Goal: Find contact information: Find contact information

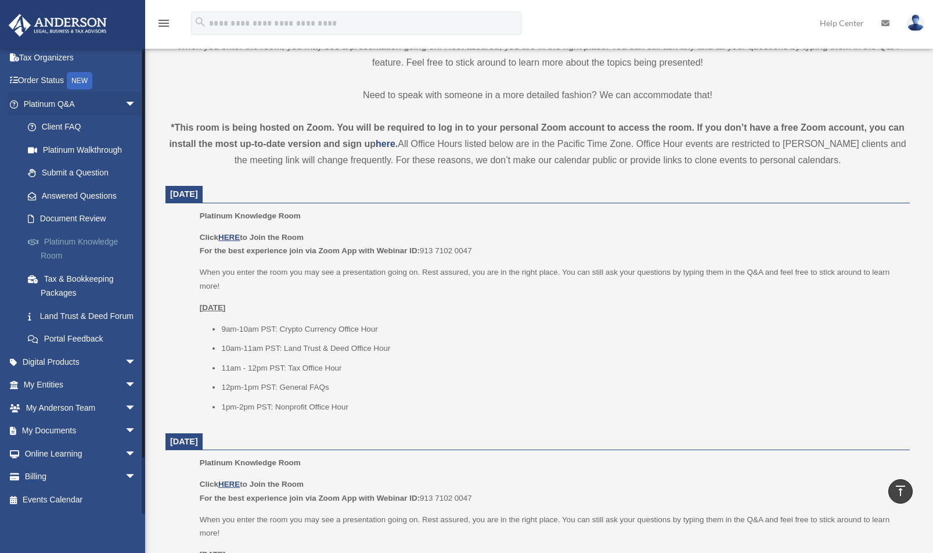
scroll to position [429, 0]
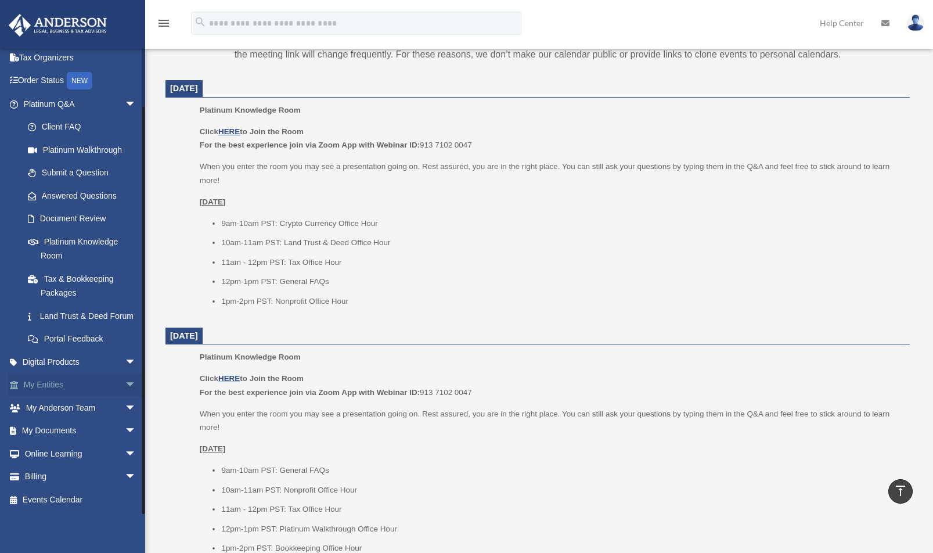
click at [125, 387] on span "arrow_drop_down" at bounding box center [136, 385] width 23 height 24
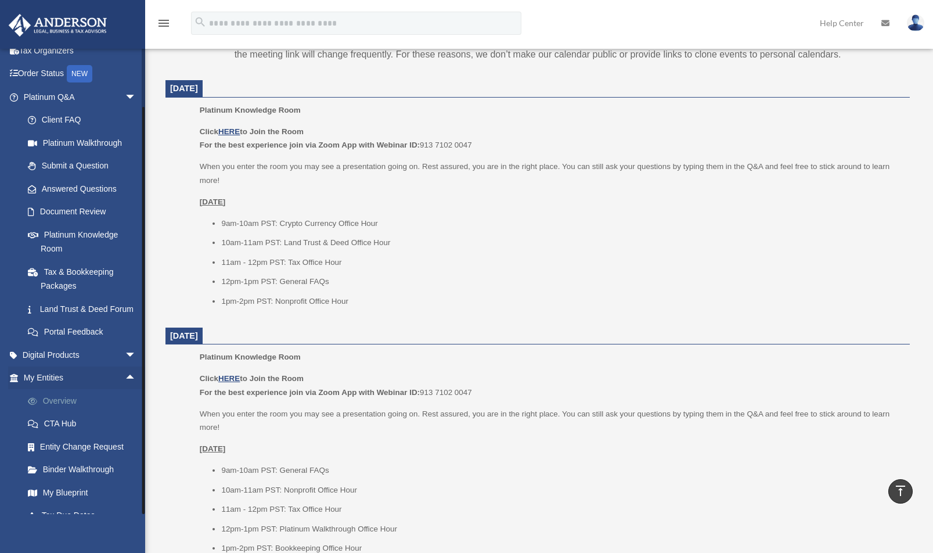
click at [65, 412] on link "Overview" at bounding box center [85, 400] width 138 height 23
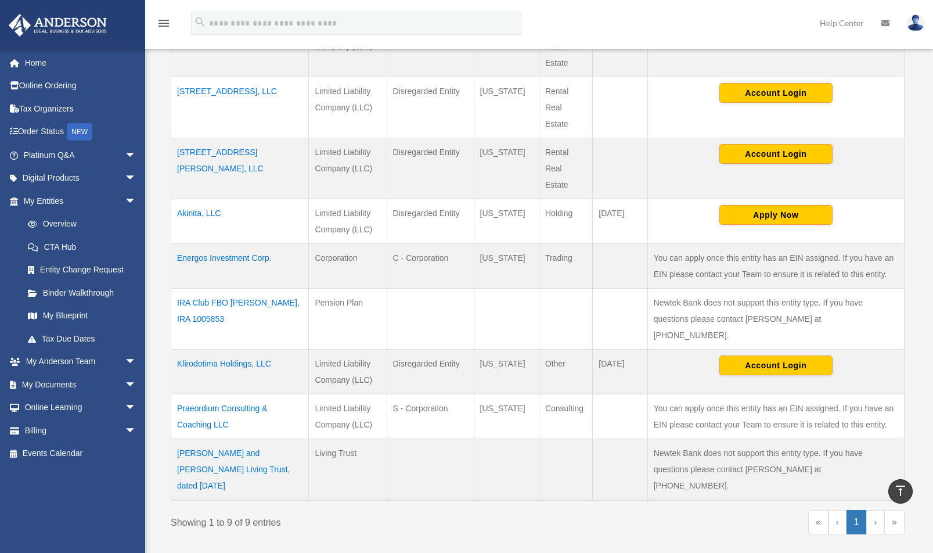
scroll to position [394, 0]
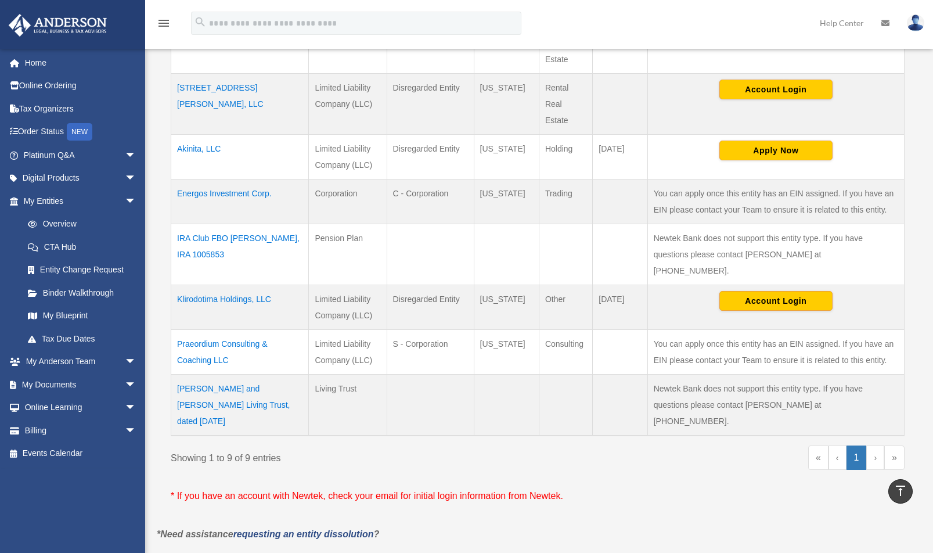
click at [197, 330] on td "Praeordium Consulting & Coaching LLC" at bounding box center [240, 352] width 138 height 45
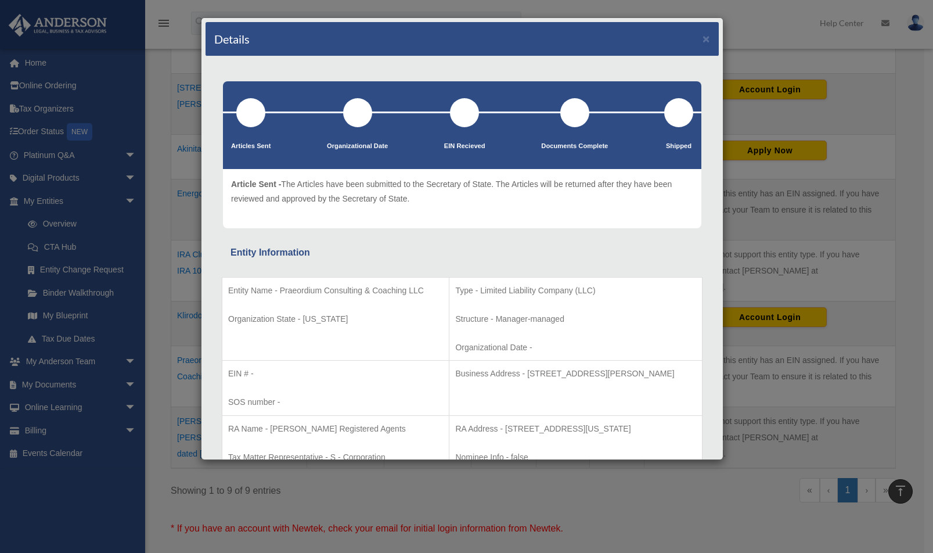
scroll to position [0, 0]
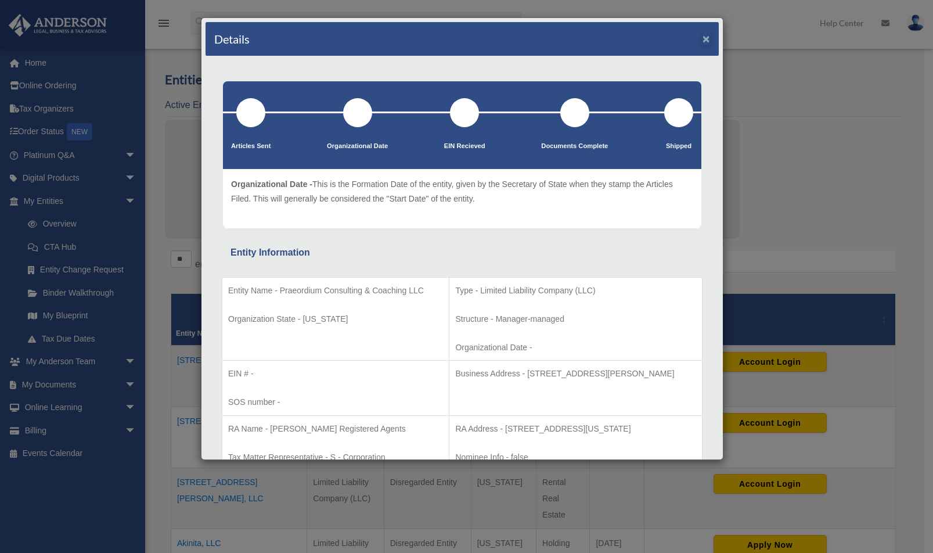
click at [703, 40] on button "×" at bounding box center [707, 39] width 8 height 12
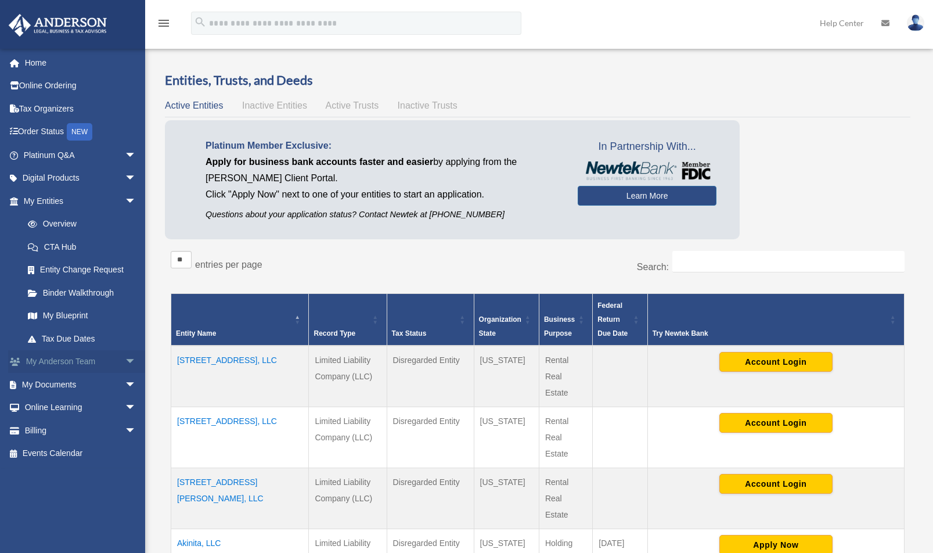
click at [110, 360] on link "My [PERSON_NAME] Team arrow_drop_down" at bounding box center [81, 361] width 146 height 23
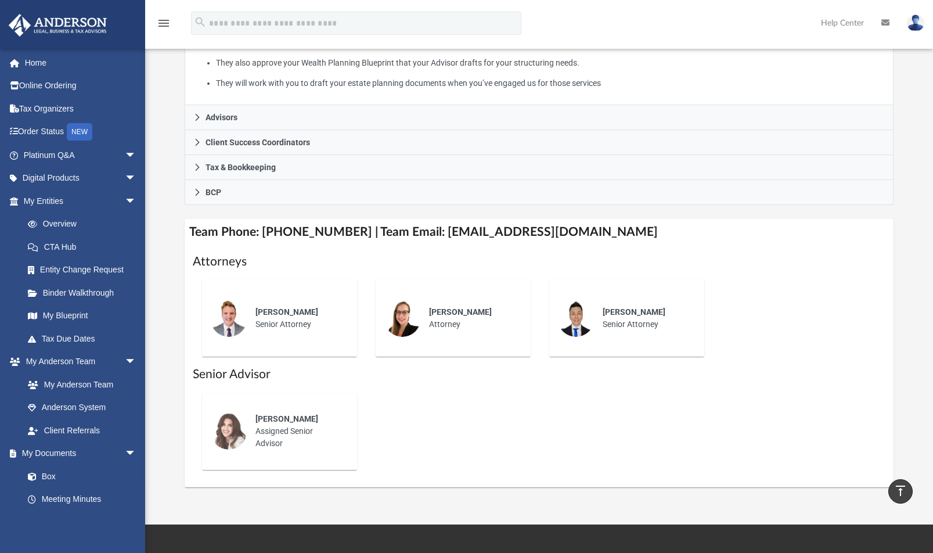
scroll to position [198, 0]
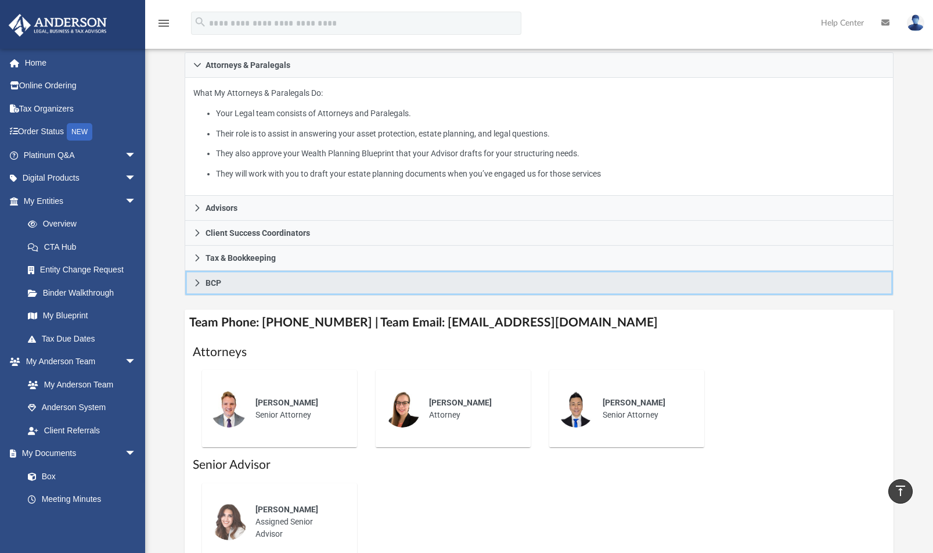
click at [198, 282] on icon at bounding box center [197, 283] width 8 height 8
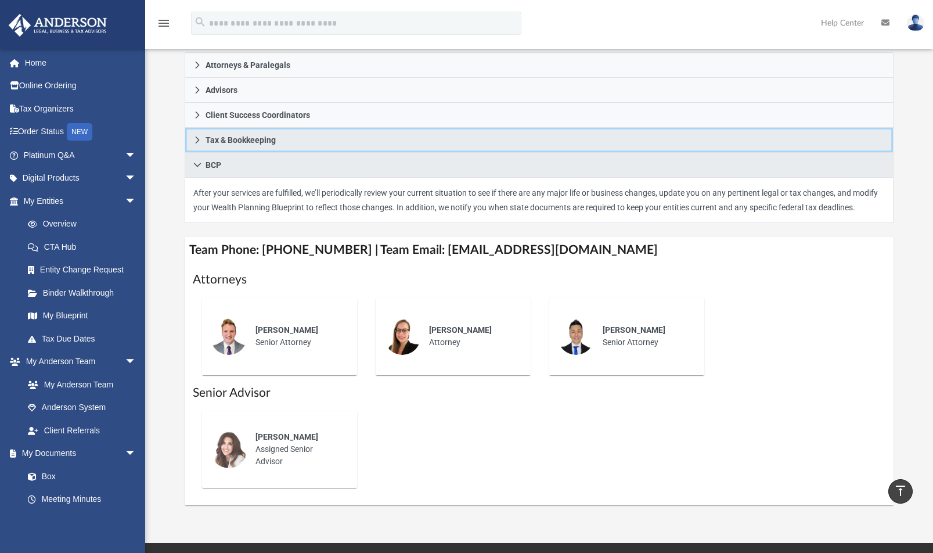
click at [192, 139] on link "Tax & Bookkeeping" at bounding box center [539, 140] width 709 height 25
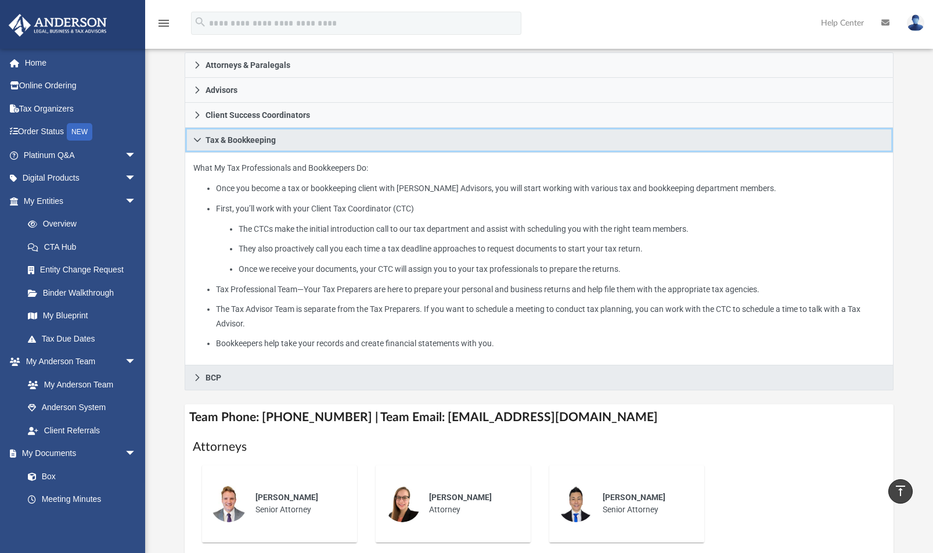
click at [192, 139] on link "Tax & Bookkeeping" at bounding box center [539, 140] width 709 height 25
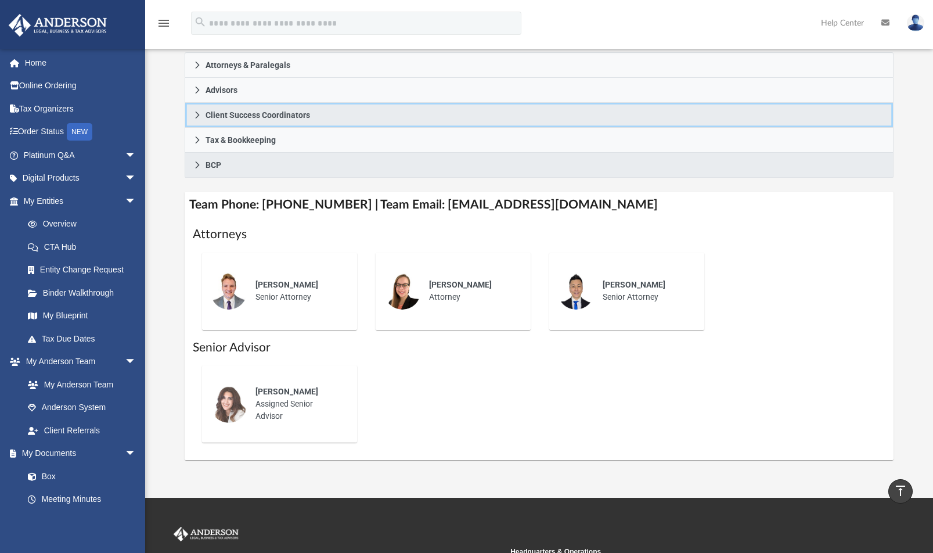
click at [196, 119] on link "Client Success Coordinators" at bounding box center [539, 115] width 709 height 25
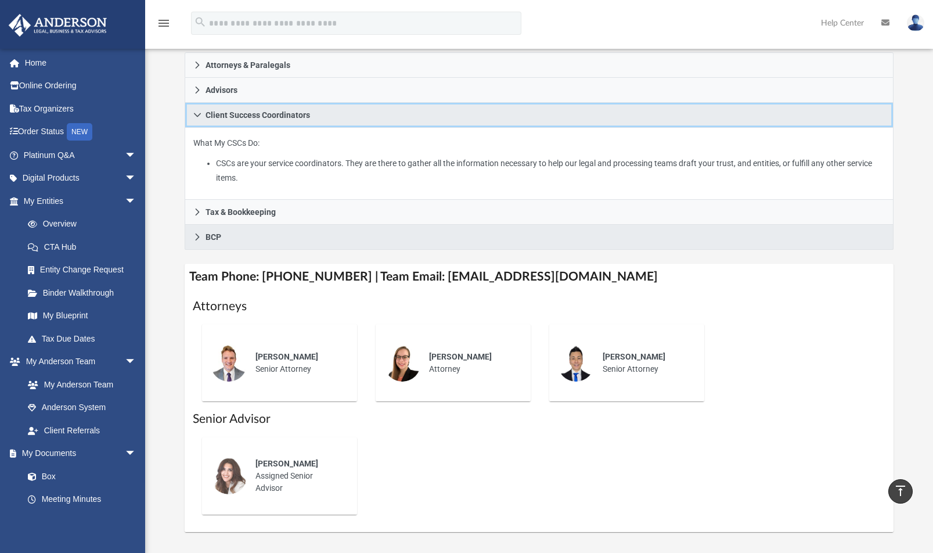
click at [196, 119] on link "Client Success Coordinators" at bounding box center [539, 115] width 709 height 25
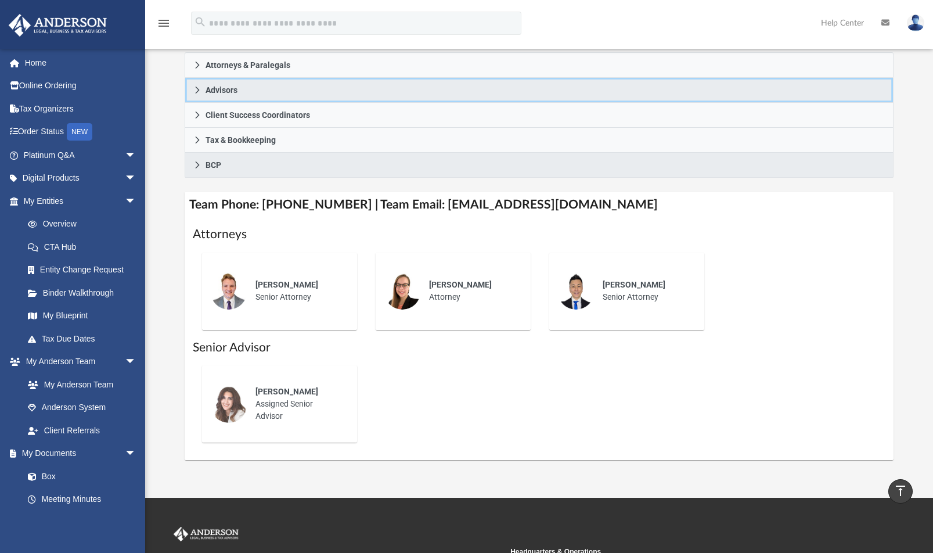
click at [198, 93] on icon at bounding box center [197, 90] width 8 height 8
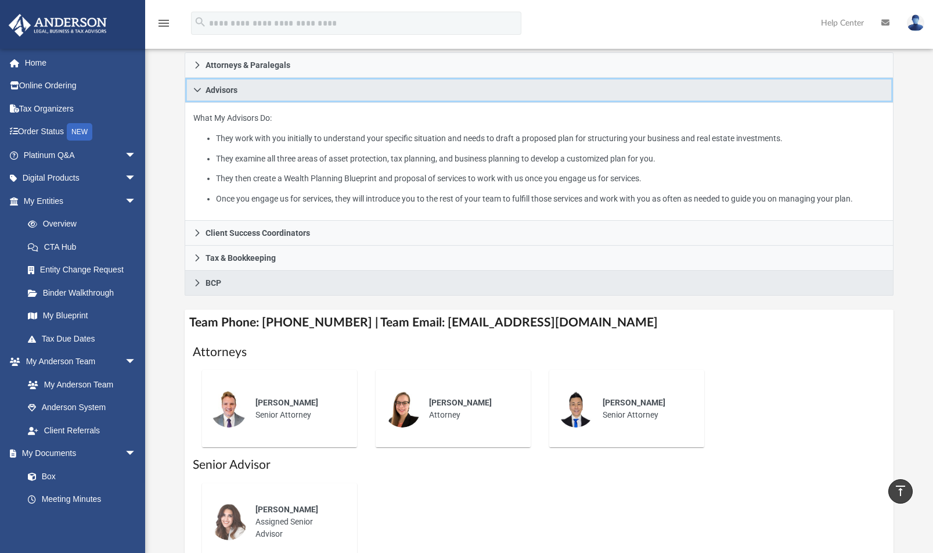
click at [198, 93] on icon at bounding box center [197, 90] width 8 height 8
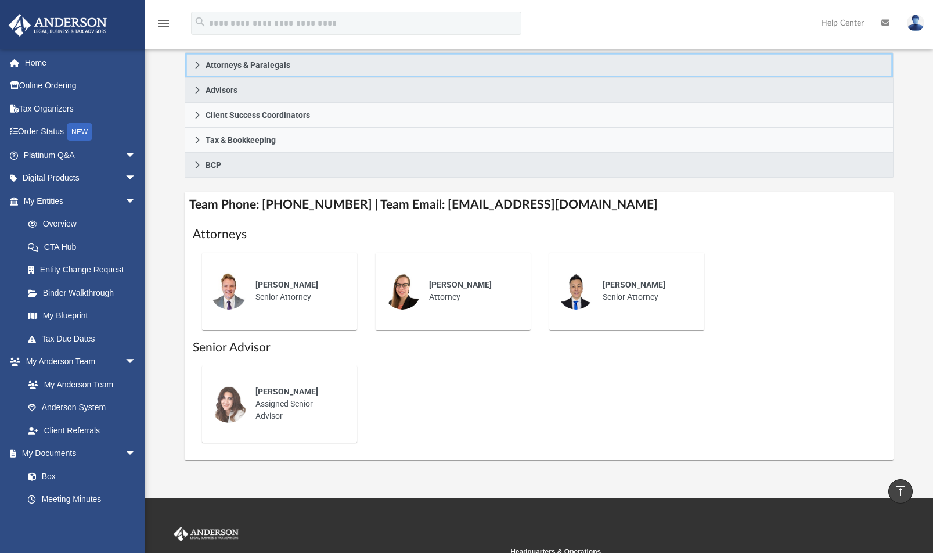
click at [200, 67] on icon at bounding box center [197, 65] width 8 height 8
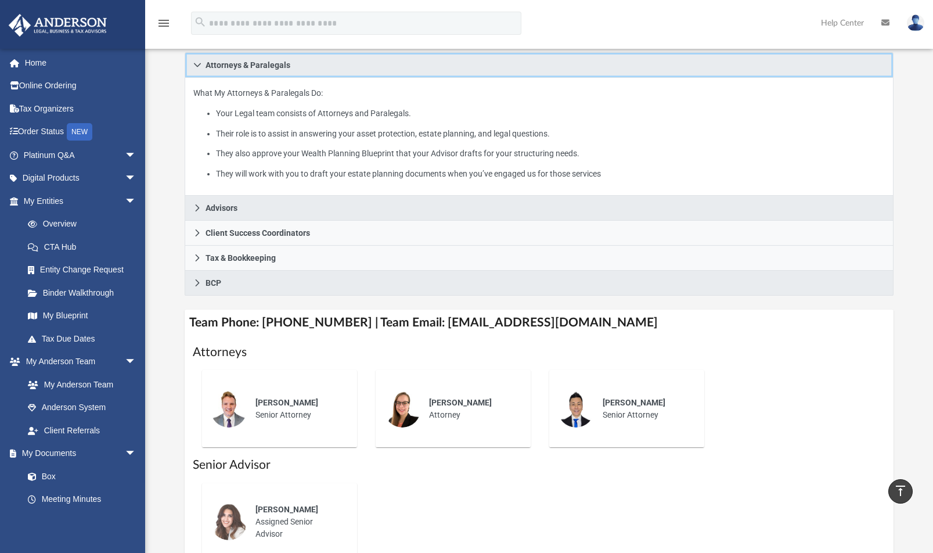
click at [200, 67] on icon at bounding box center [197, 65] width 8 height 8
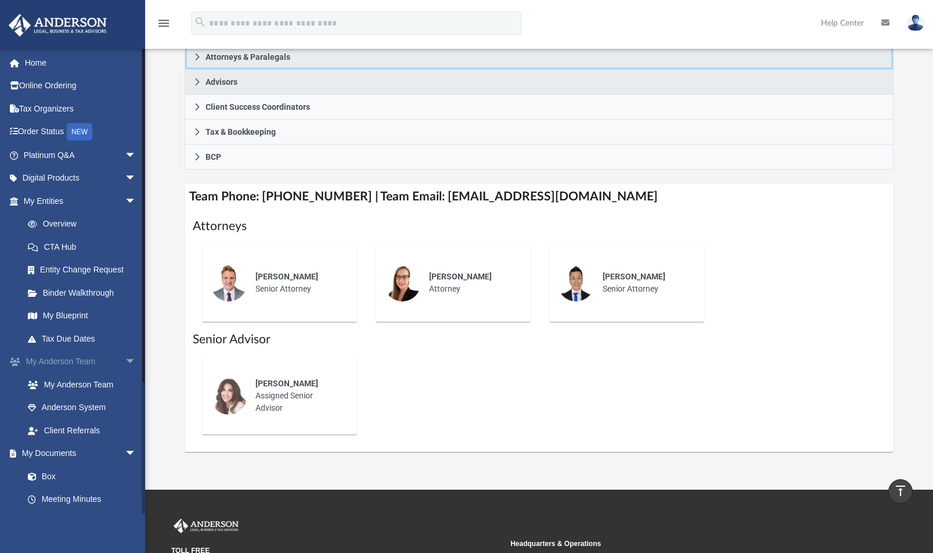
scroll to position [0, 0]
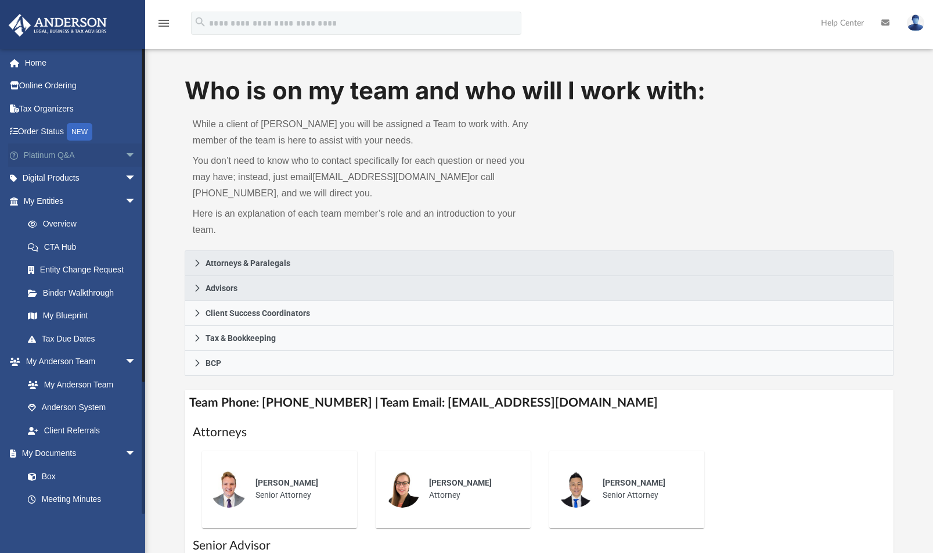
click at [125, 160] on span "arrow_drop_down" at bounding box center [136, 155] width 23 height 24
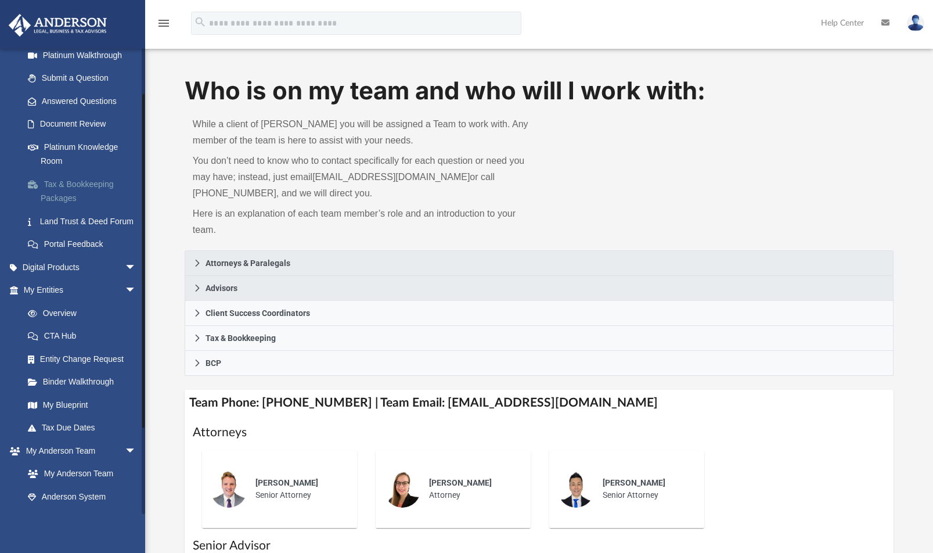
scroll to position [224, 0]
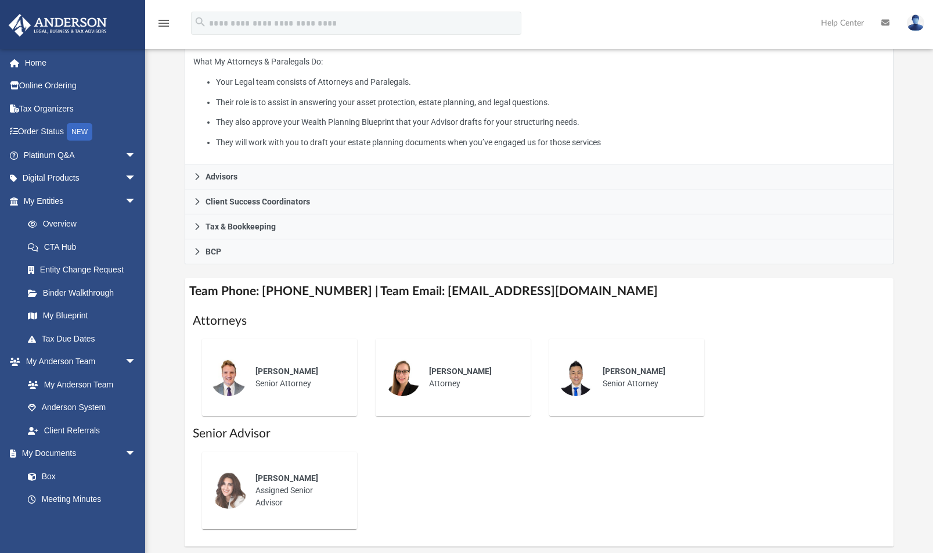
scroll to position [365, 0]
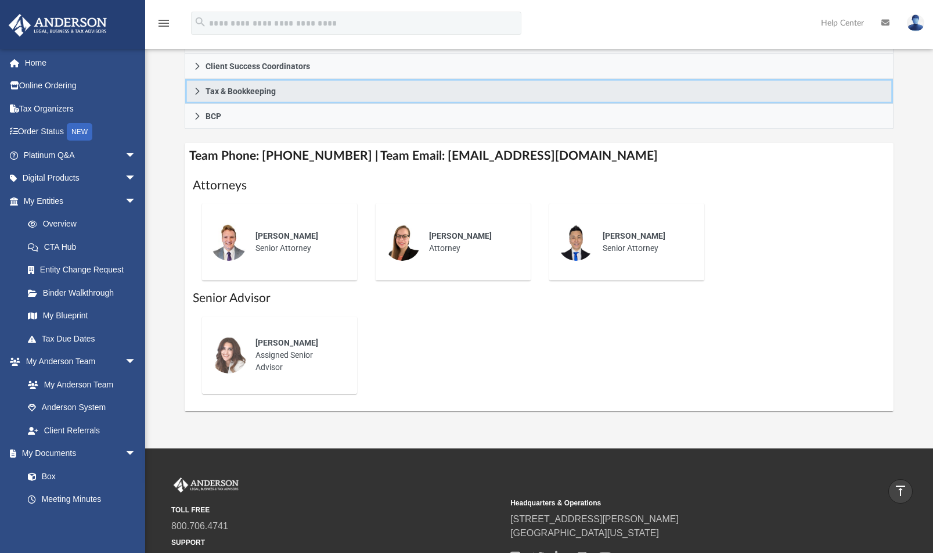
click at [196, 88] on icon at bounding box center [197, 91] width 4 height 7
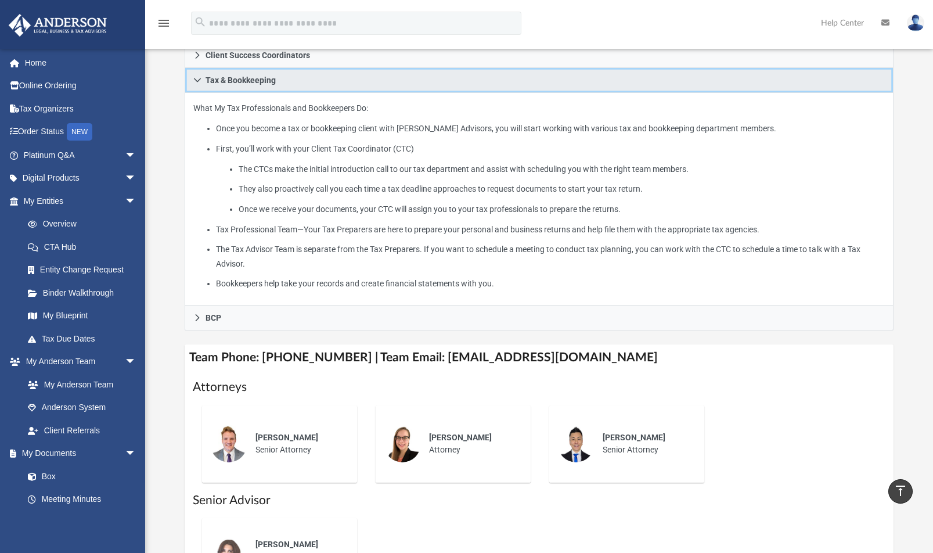
scroll to position [39, 0]
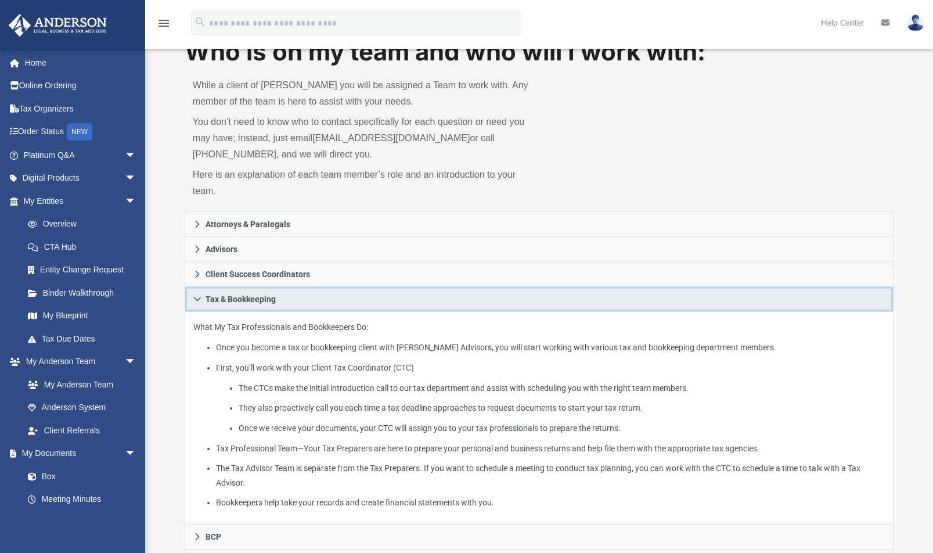
click at [203, 298] on link "Tax & Bookkeeping" at bounding box center [539, 299] width 709 height 25
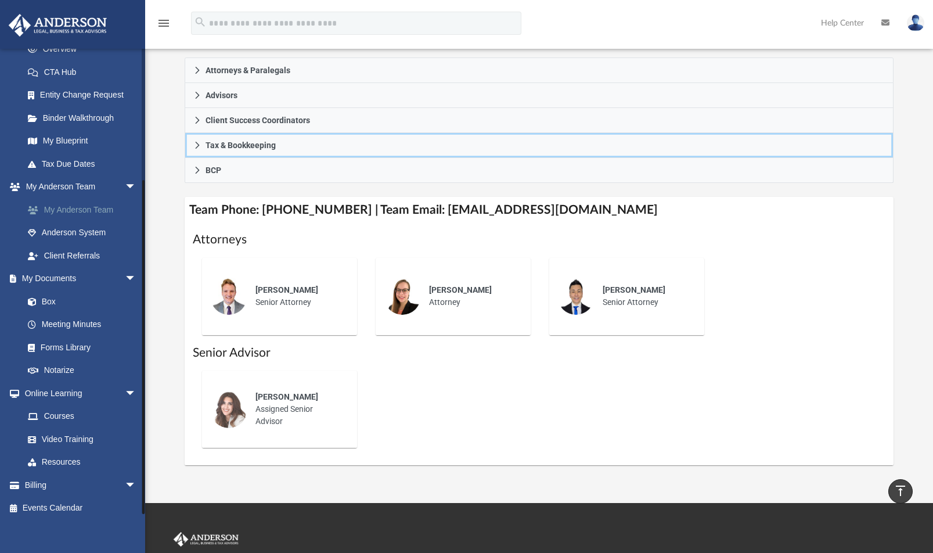
scroll to position [0, 0]
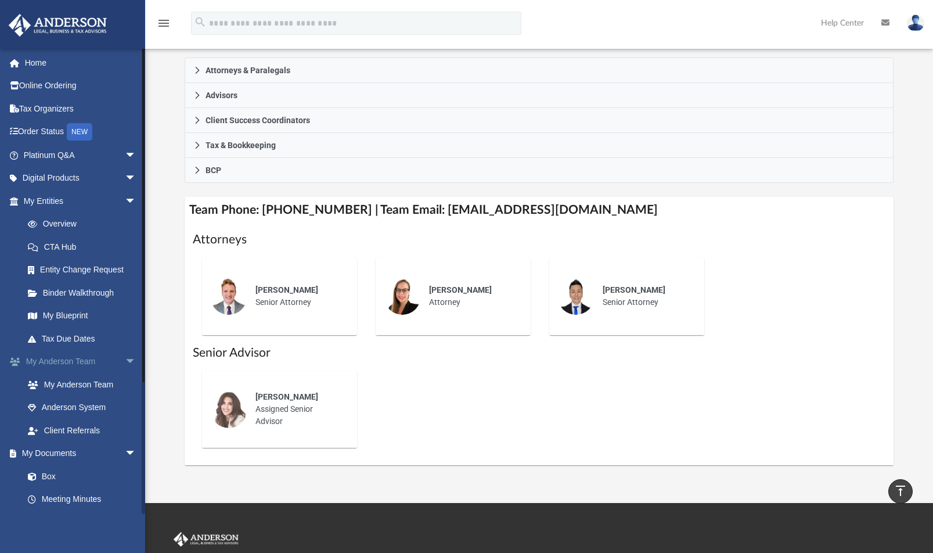
click at [125, 361] on span "arrow_drop_down" at bounding box center [136, 362] width 23 height 24
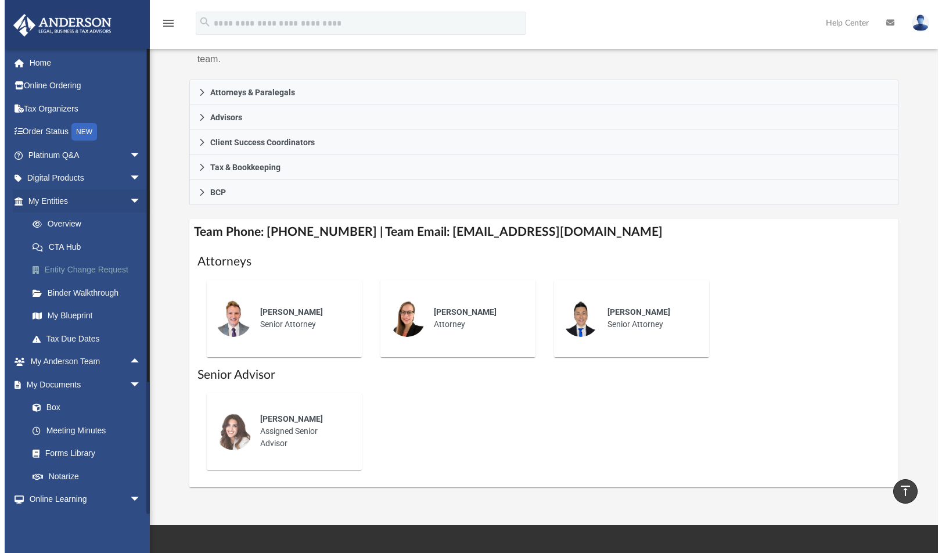
scroll to position [95, 0]
